Goal: Book appointment/travel/reservation

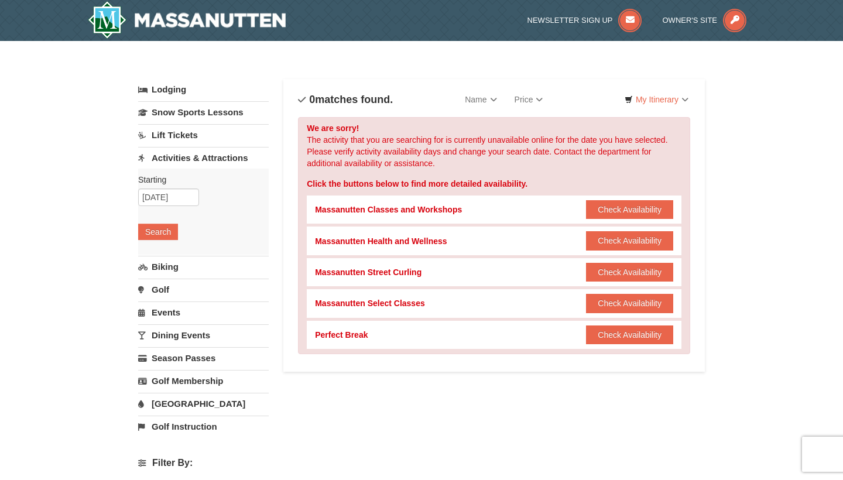
click at [224, 22] on img at bounding box center [187, 19] width 198 height 37
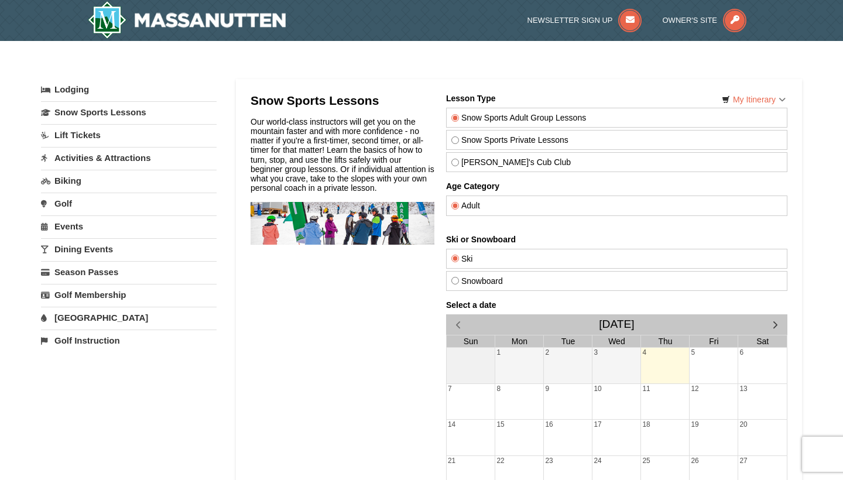
click at [456, 163] on input "Theo's Cub Club" at bounding box center [455, 163] width 8 height 8
radio input "true"
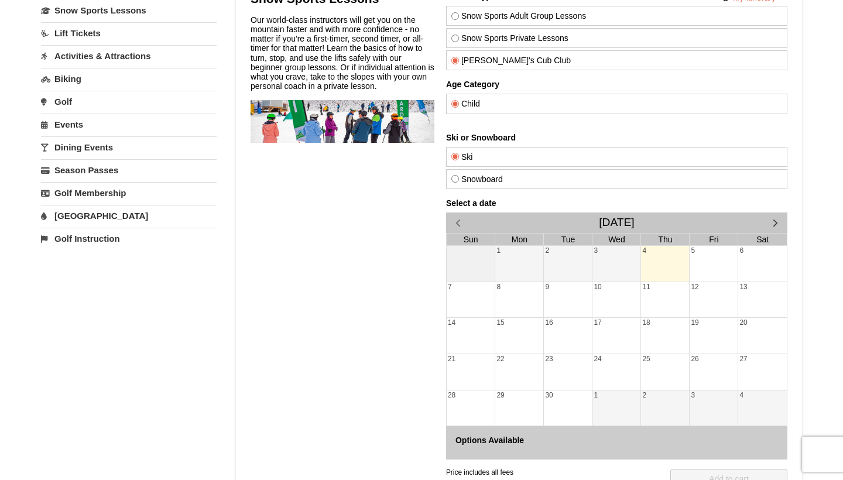
scroll to position [115, 0]
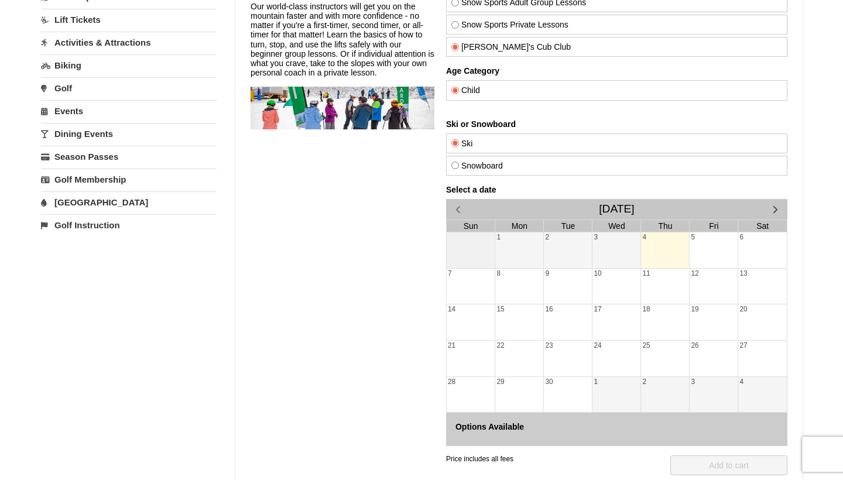
click at [456, 167] on input "Snowboard" at bounding box center [455, 166] width 8 height 8
radio input "true"
click at [777, 205] on span "button" at bounding box center [775, 209] width 12 height 12
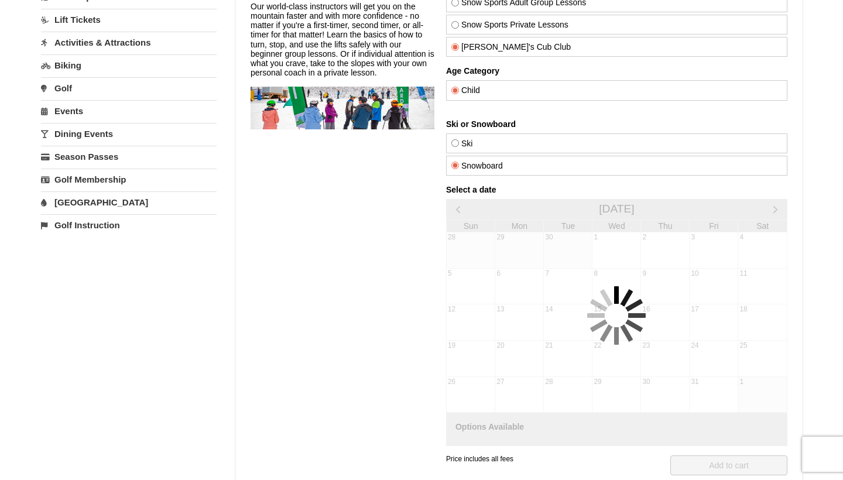
click at [777, 205] on div "Select a date October 2025 Sun Mon Tue Wed Thu Fri Sat 28 29 30 1 2 3 4 5 6 7 8…" at bounding box center [616, 315] width 341 height 261
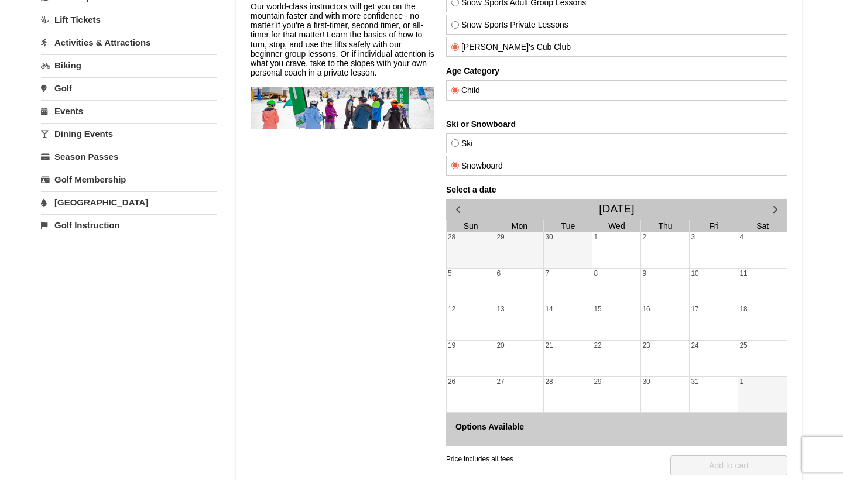
click at [777, 206] on span "button" at bounding box center [775, 209] width 12 height 12
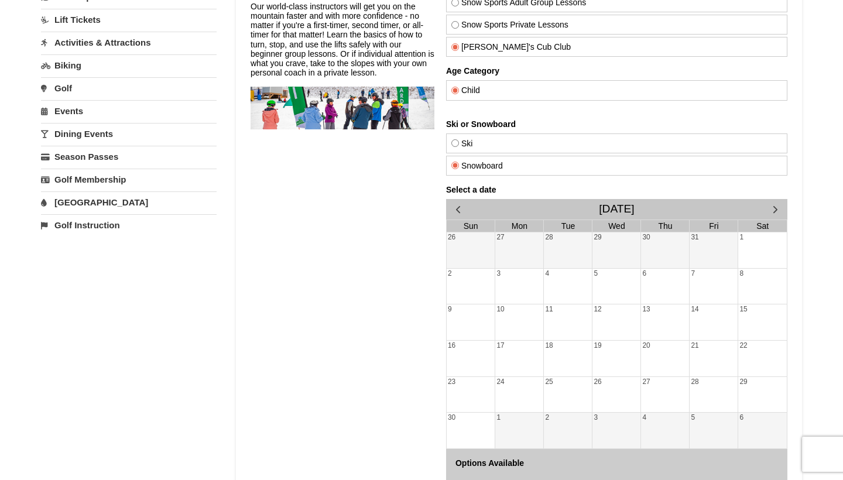
click at [775, 207] on span "button" at bounding box center [775, 209] width 12 height 12
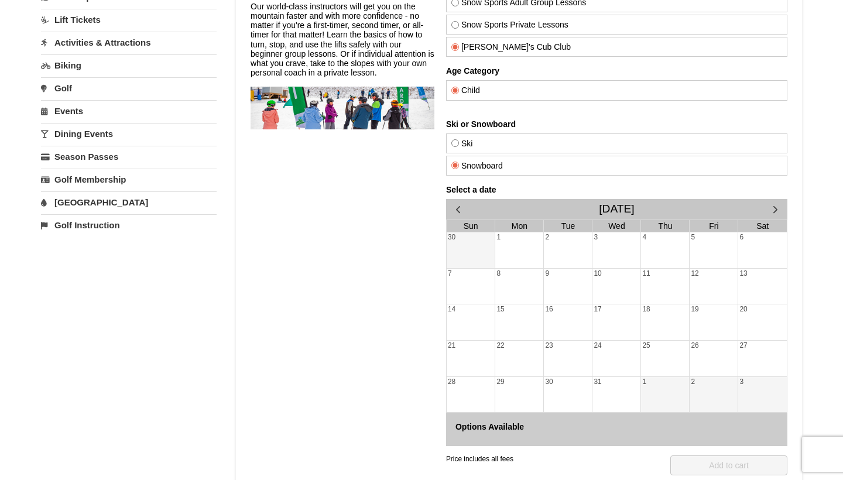
click at [464, 354] on div "21" at bounding box center [471, 359] width 49 height 36
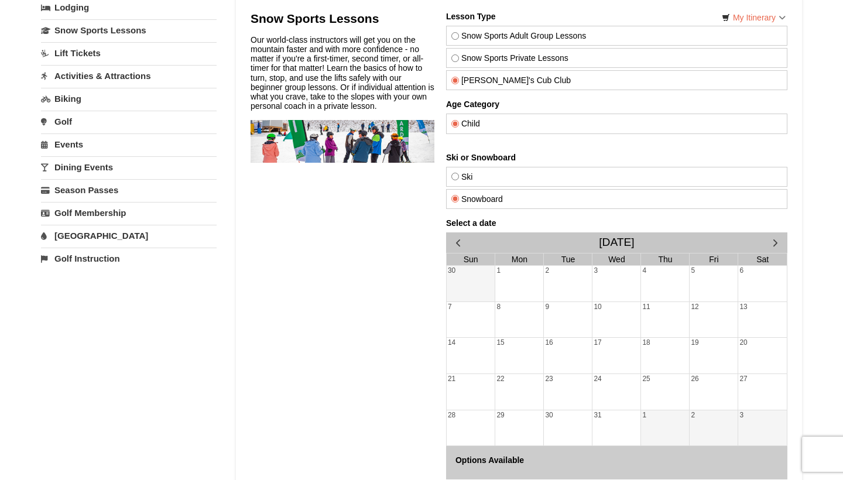
scroll to position [12, 0]
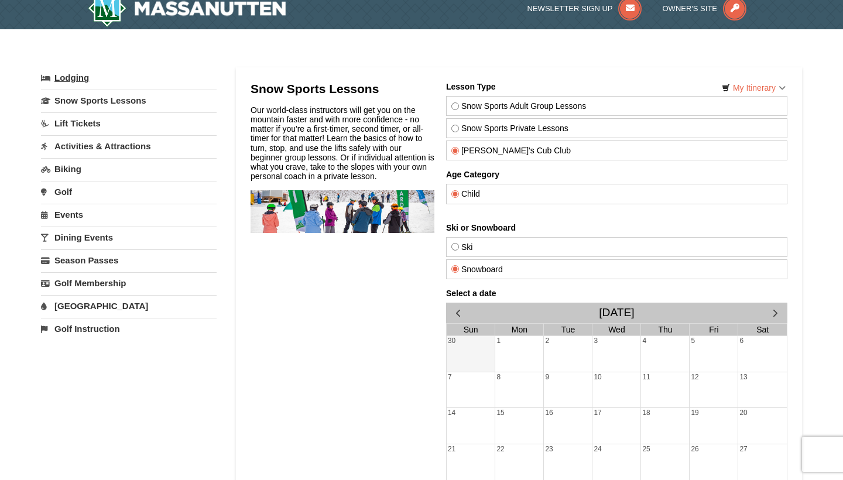
click at [75, 78] on link "Lodging" at bounding box center [129, 77] width 176 height 21
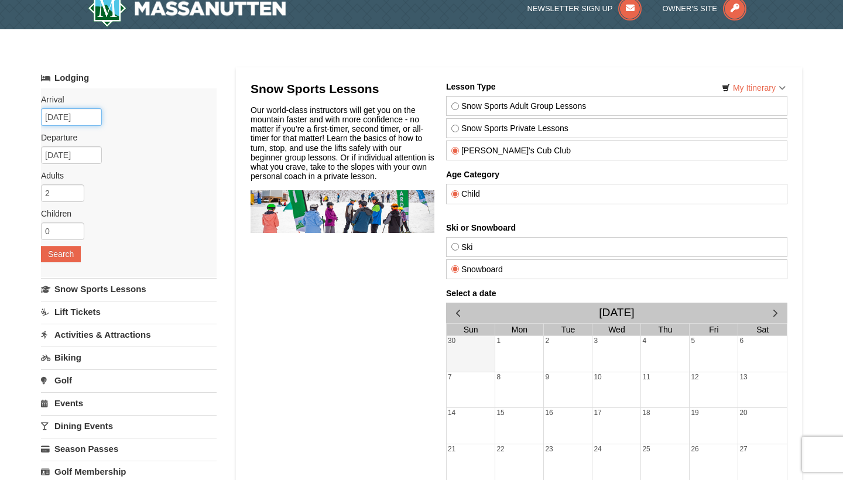
click at [80, 118] on input "09/04/2025" at bounding box center [71, 117] width 61 height 18
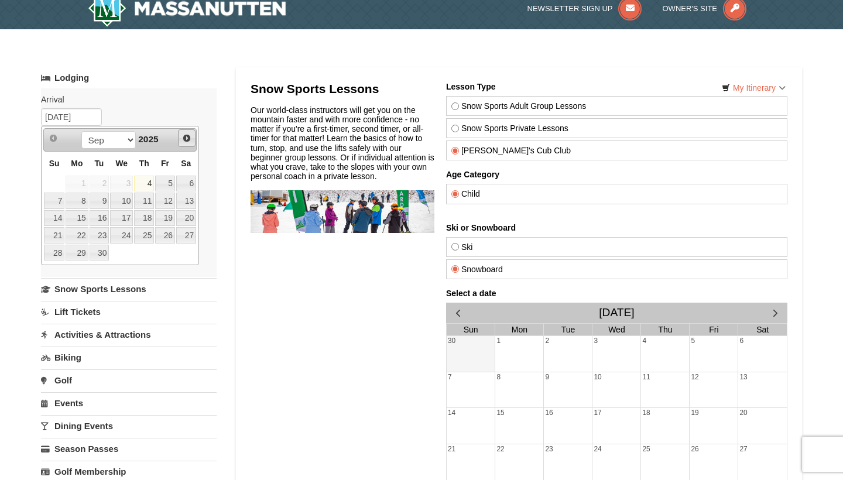
click at [185, 137] on span "Next" at bounding box center [186, 138] width 9 height 9
click at [245, 254] on span "Next" at bounding box center [248, 259] width 6 height 11
click at [488, 326] on span "Next" at bounding box center [512, 344] width 49 height 36
click at [190, 218] on link "20" at bounding box center [186, 218] width 20 height 16
type input "[DATE]"
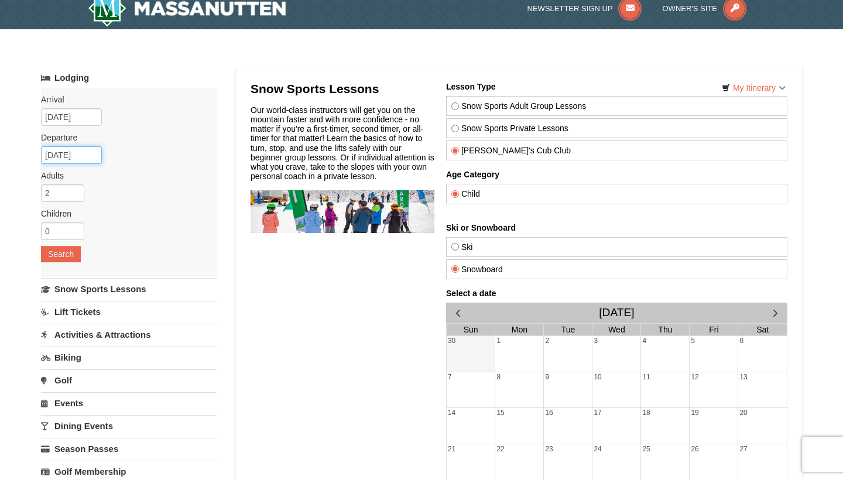
click at [91, 155] on input "12/21/2025" at bounding box center [71, 155] width 61 height 18
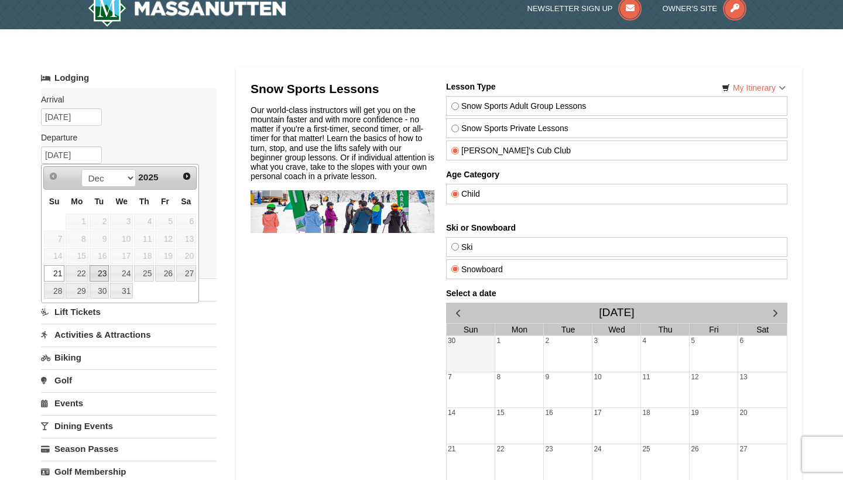
click at [102, 272] on link "23" at bounding box center [100, 273] width 20 height 16
type input "[DATE]"
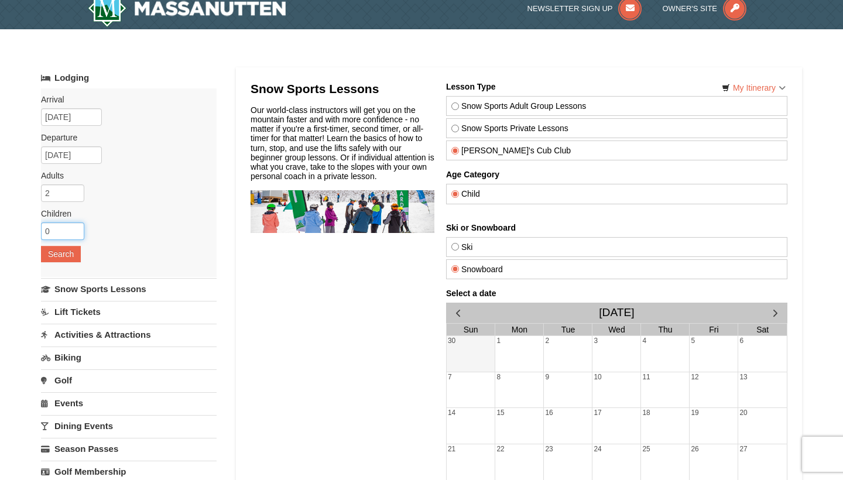
click at [76, 225] on input "0" at bounding box center [62, 232] width 43 height 18
click at [76, 229] on input "1" at bounding box center [62, 232] width 43 height 18
type input "2"
click at [76, 229] on input "2" at bounding box center [62, 232] width 43 height 18
click at [63, 255] on button "Search" at bounding box center [61, 254] width 40 height 16
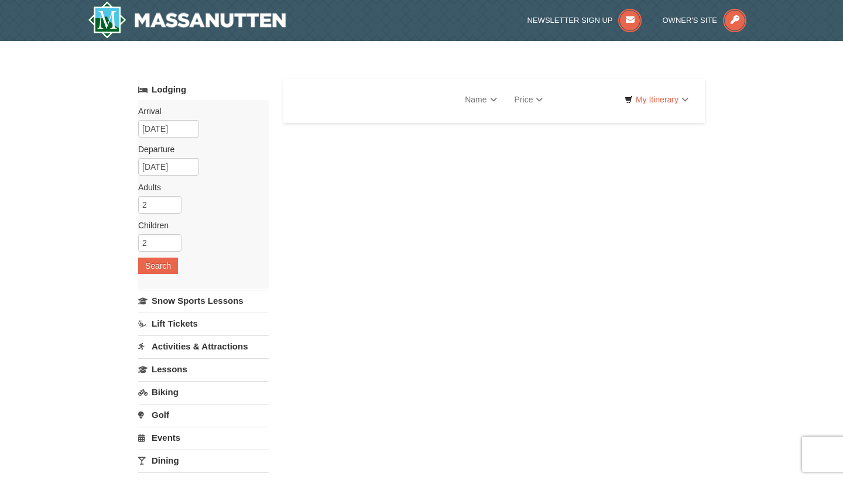
select select "9"
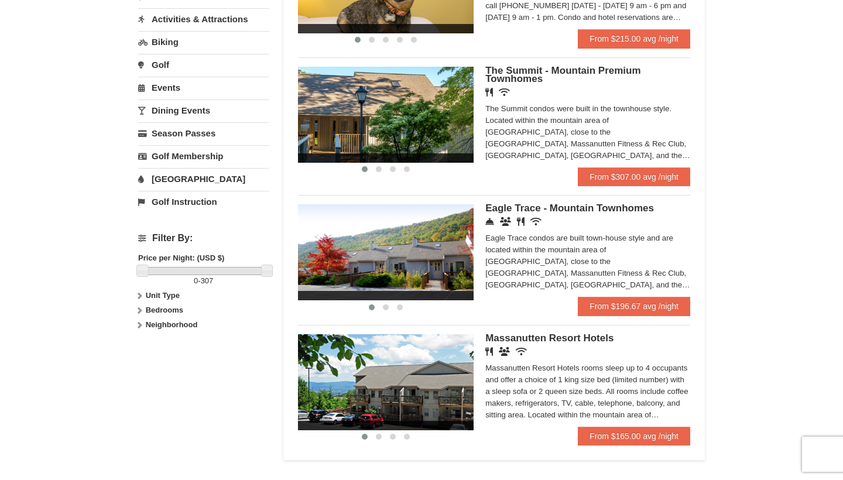
scroll to position [300, 0]
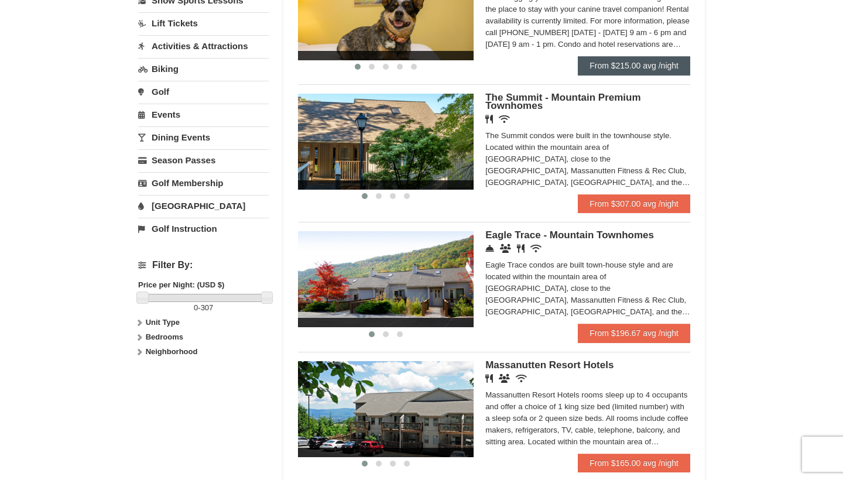
click at [636, 70] on link "From $215.00 avg /night" at bounding box center [634, 65] width 112 height 19
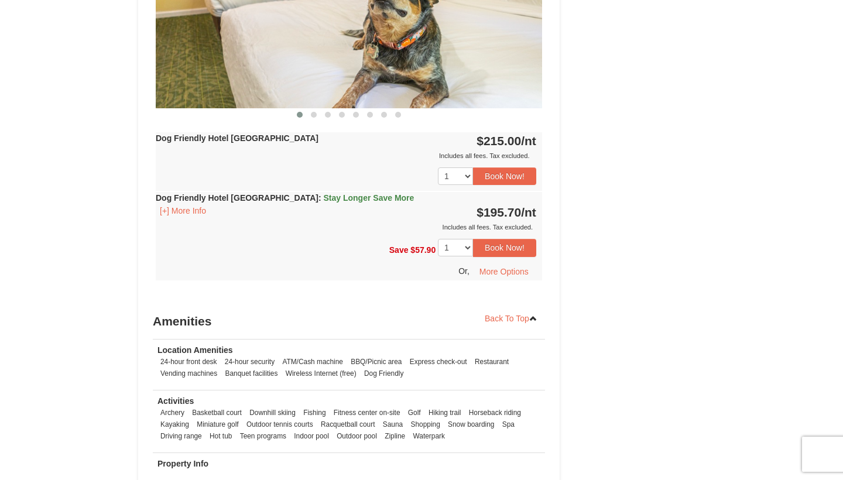
scroll to position [617, 0]
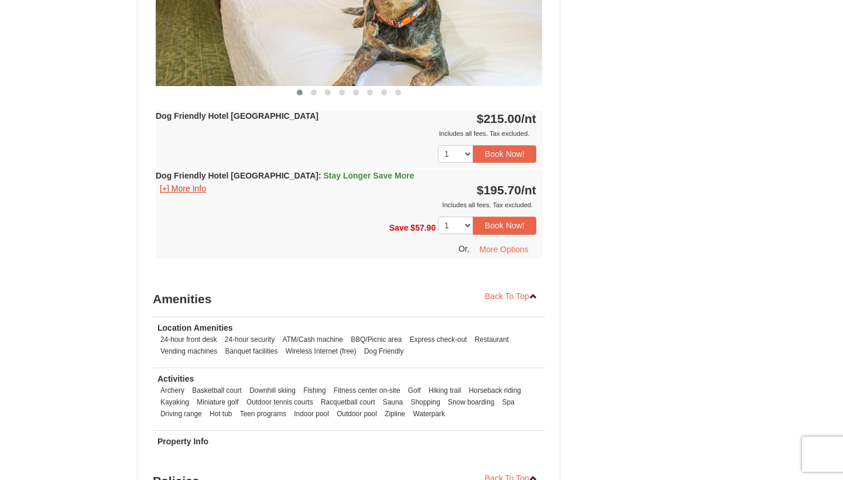
click at [204, 188] on button "[+] More Info" at bounding box center [183, 188] width 54 height 13
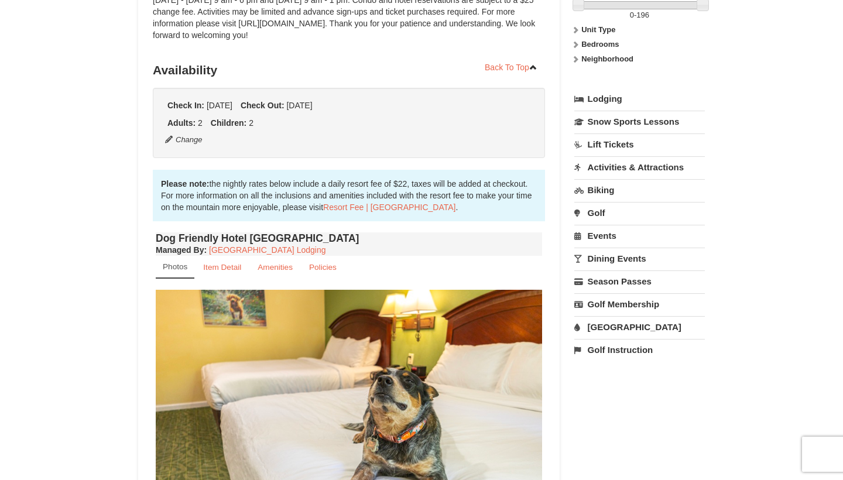
scroll to position [190, 0]
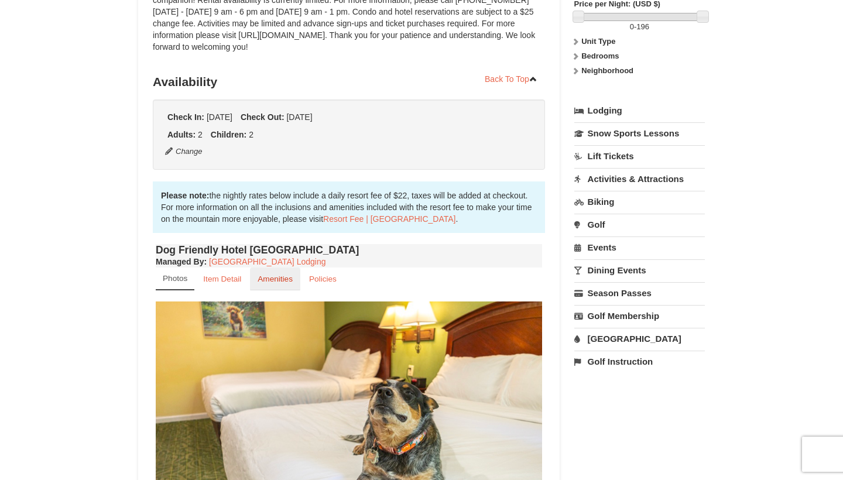
click at [272, 280] on small "Amenities" at bounding box center [275, 279] width 35 height 9
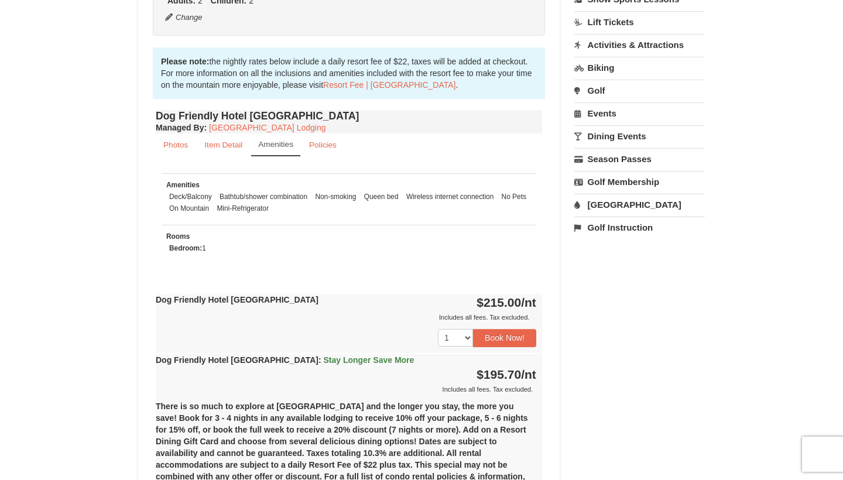
scroll to position [327, 0]
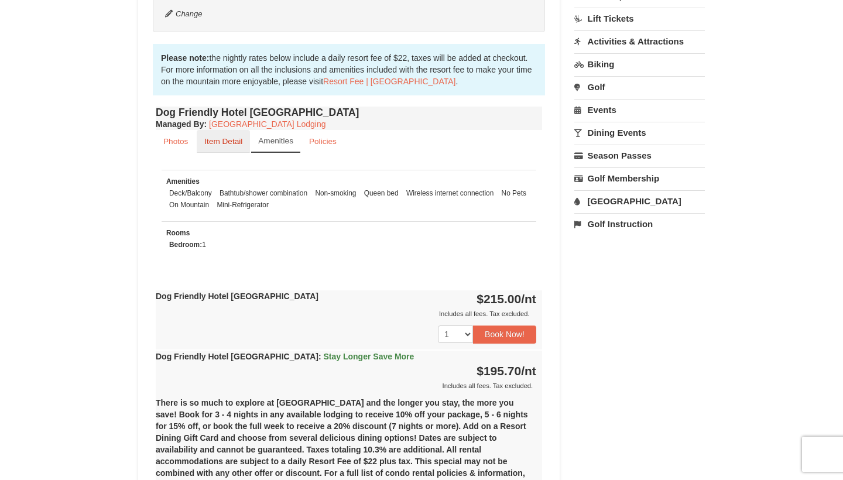
click at [229, 144] on small "Item Detail" at bounding box center [223, 141] width 38 height 9
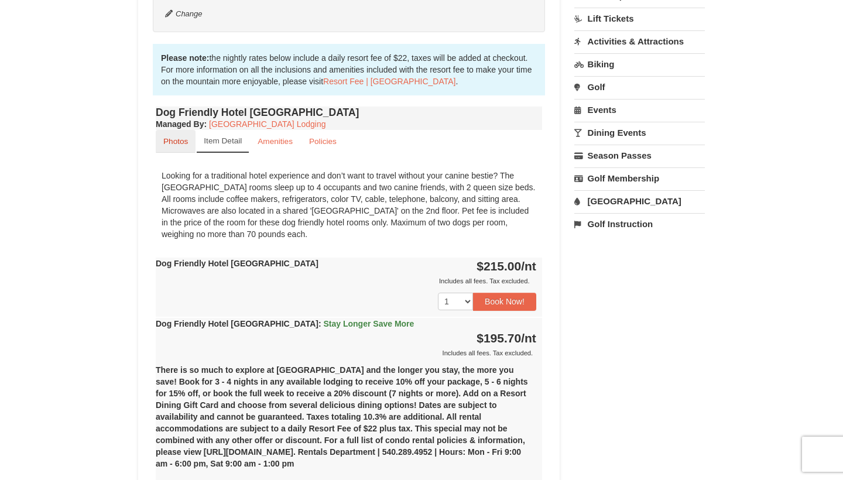
click at [170, 148] on link "Photos" at bounding box center [176, 141] width 40 height 23
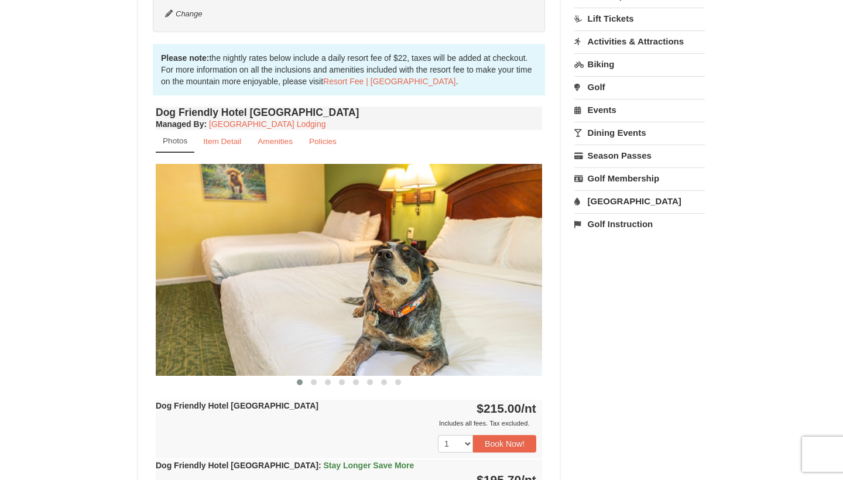
click at [421, 293] on img at bounding box center [349, 269] width 386 height 211
click at [313, 382] on span at bounding box center [314, 382] width 6 height 6
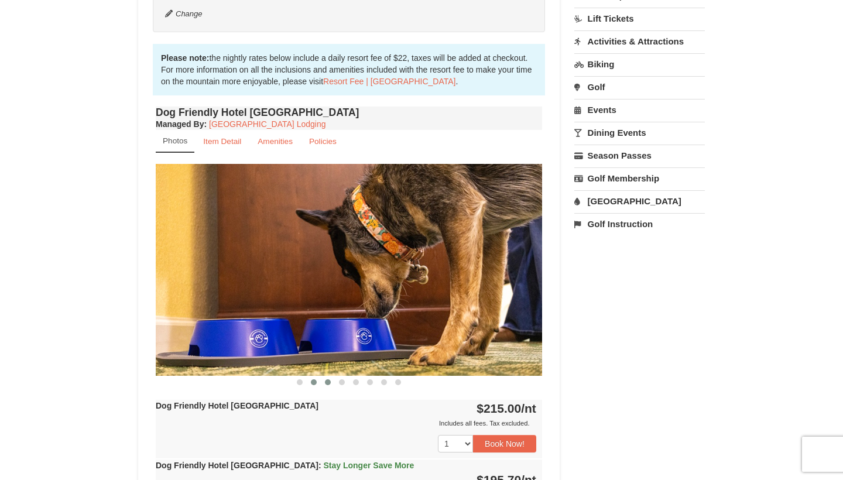
click at [327, 382] on span at bounding box center [328, 382] width 6 height 6
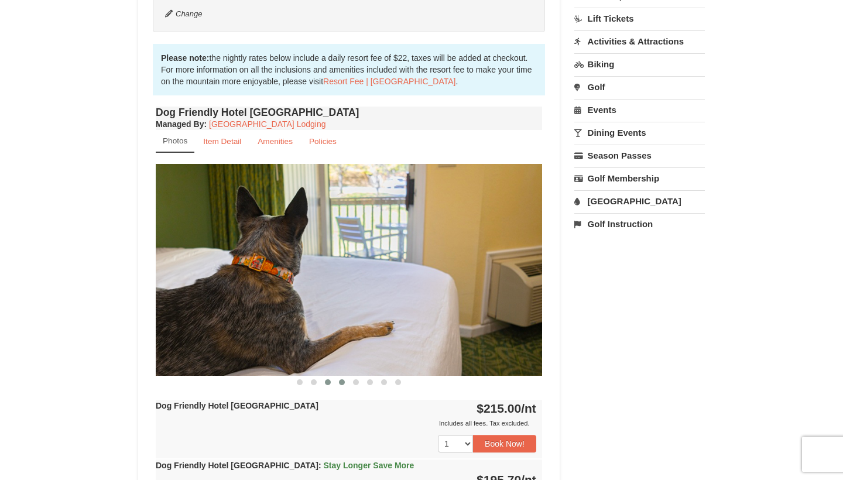
click at [341, 383] on span at bounding box center [342, 382] width 6 height 6
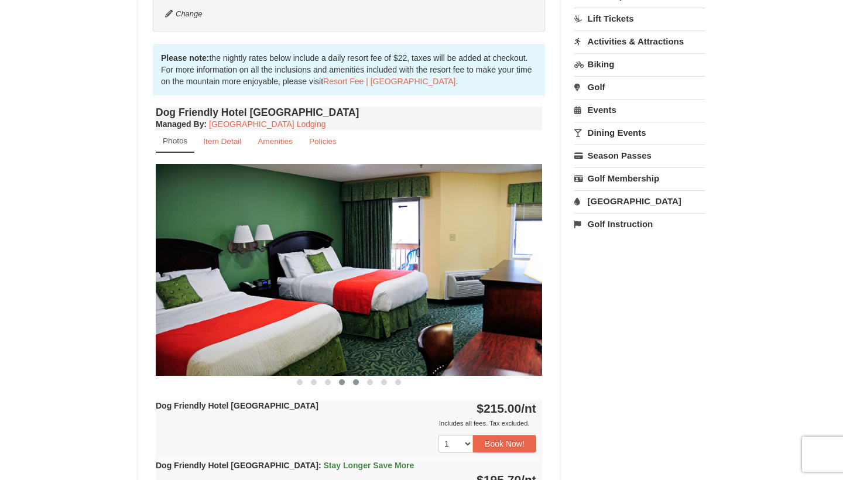
click at [358, 384] on span at bounding box center [356, 382] width 6 height 6
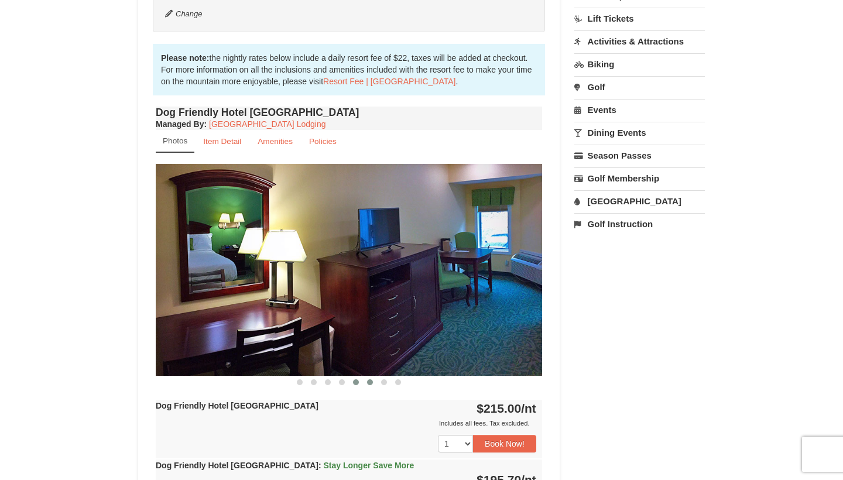
click at [375, 381] on button at bounding box center [370, 383] width 14 height 12
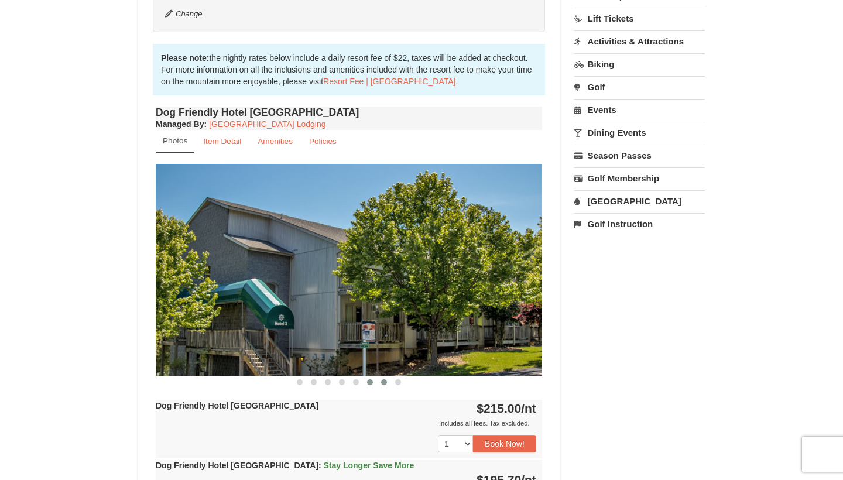
click at [379, 381] on button at bounding box center [384, 383] width 14 height 12
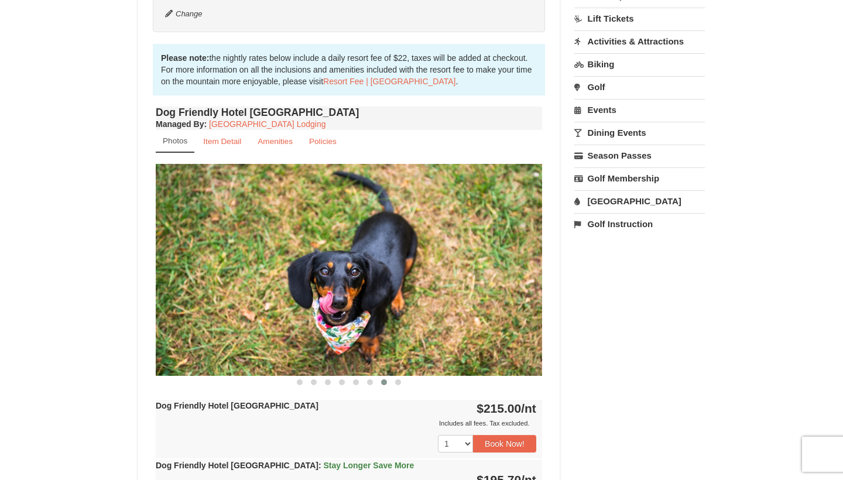
click at [386, 381] on span at bounding box center [384, 382] width 6 height 6
click at [397, 381] on span at bounding box center [398, 382] width 6 height 6
